Goal: Transaction & Acquisition: Download file/media

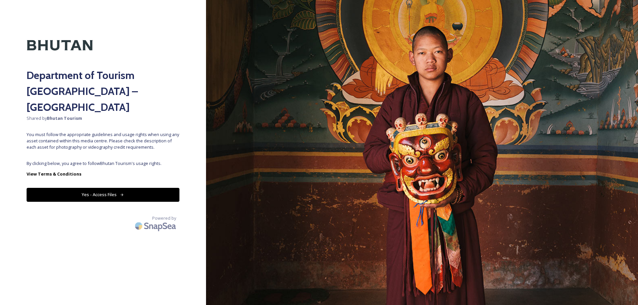
click at [148, 188] on button "Yes - Access Files" at bounding box center [103, 195] width 153 height 14
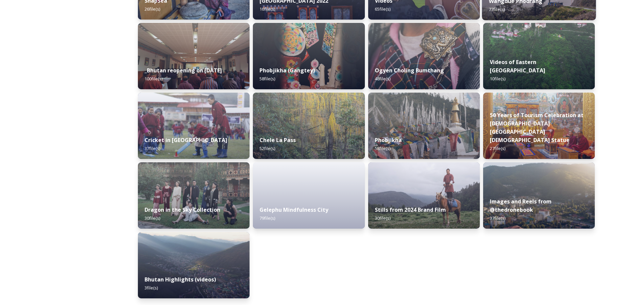
scroll to position [593, 0]
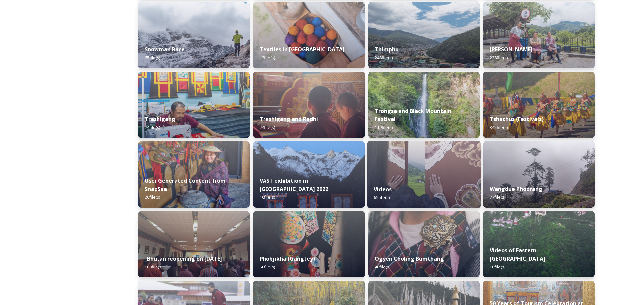
click at [460, 185] on div "Videos 65 file(s)" at bounding box center [424, 193] width 114 height 30
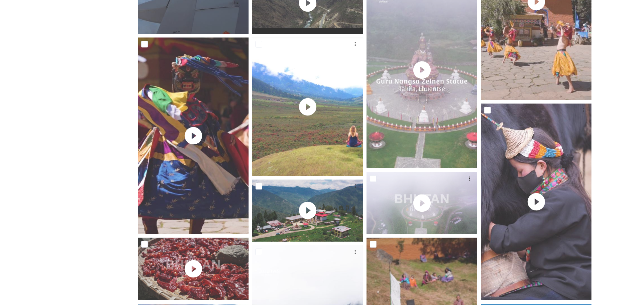
scroll to position [376, 0]
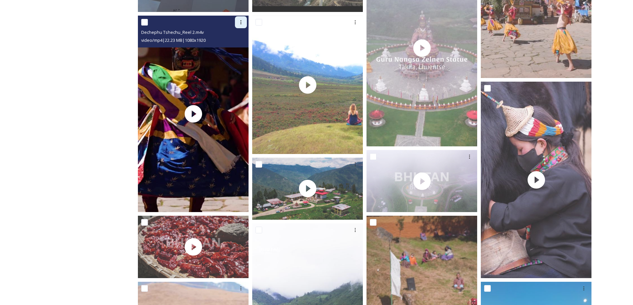
click at [244, 23] on div at bounding box center [241, 22] width 12 height 12
click at [233, 50] on span "Download" at bounding box center [233, 50] width 20 height 6
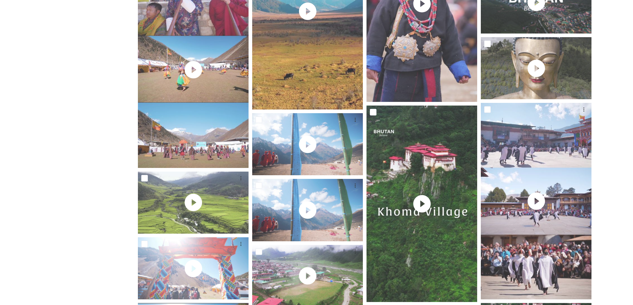
scroll to position [1130, 0]
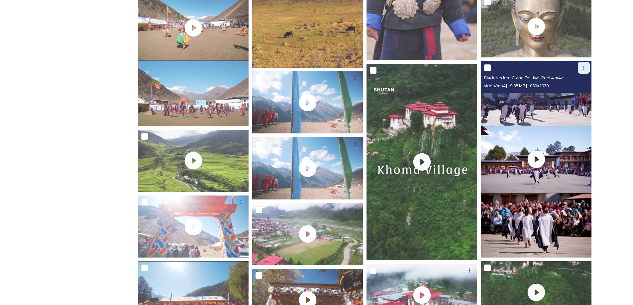
click at [580, 71] on div at bounding box center [584, 68] width 12 height 12
click at [575, 96] on span "Download" at bounding box center [576, 95] width 20 height 6
click at [575, 96] on div at bounding box center [536, 159] width 111 height 197
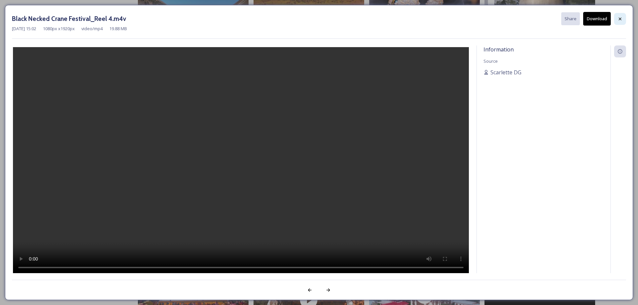
click at [615, 17] on div at bounding box center [620, 19] width 12 height 12
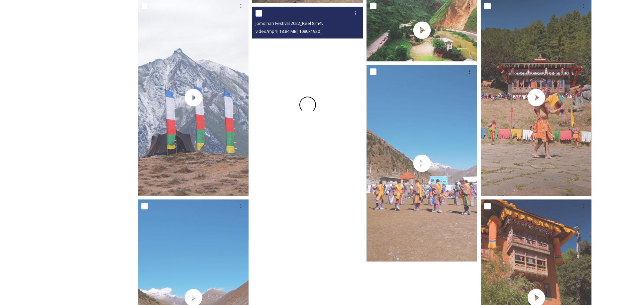
scroll to position [2431, 0]
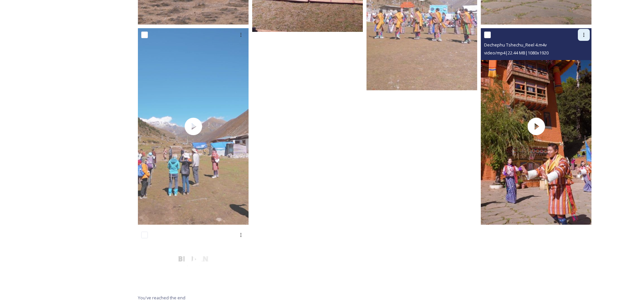
click at [586, 32] on icon at bounding box center [583, 34] width 5 height 5
click at [579, 61] on span "Download" at bounding box center [576, 62] width 20 height 6
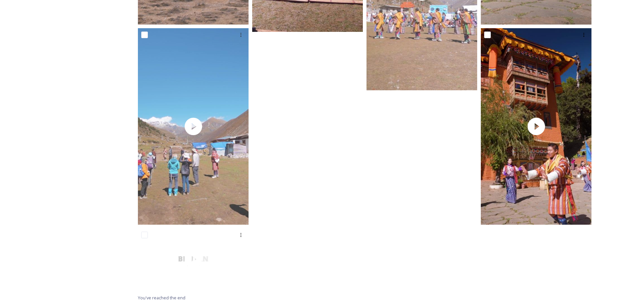
scroll to position [2243, 0]
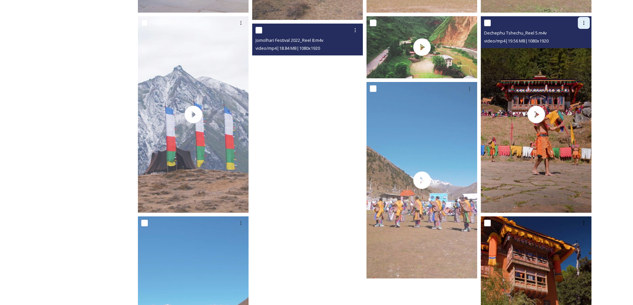
click at [585, 18] on div at bounding box center [584, 23] width 12 height 12
click at [570, 52] on span "Download" at bounding box center [576, 50] width 20 height 6
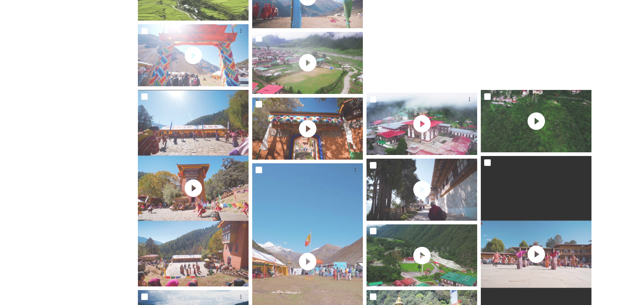
scroll to position [925, 0]
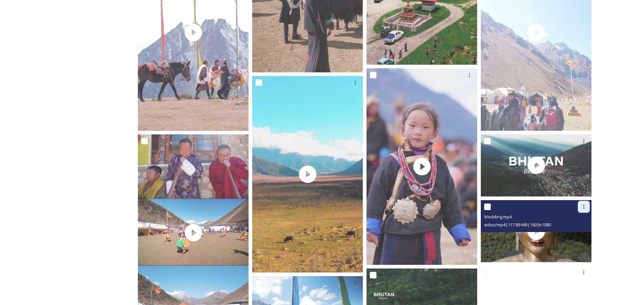
click at [583, 205] on icon at bounding box center [583, 206] width 5 height 5
click at [569, 233] on span "Download" at bounding box center [576, 234] width 20 height 6
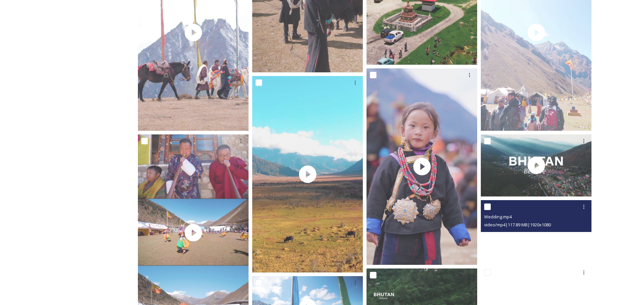
click at [569, 233] on video "Wedding.mp4" at bounding box center [536, 231] width 111 height 62
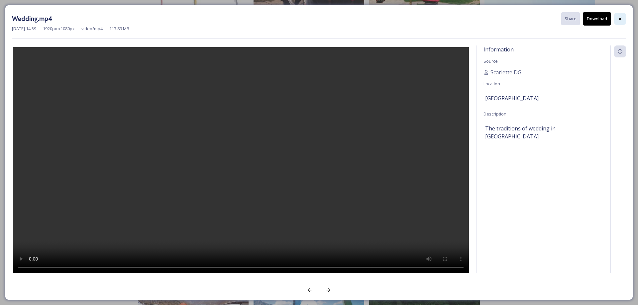
click at [620, 20] on icon at bounding box center [619, 18] width 5 height 5
